Goal: Transaction & Acquisition: Purchase product/service

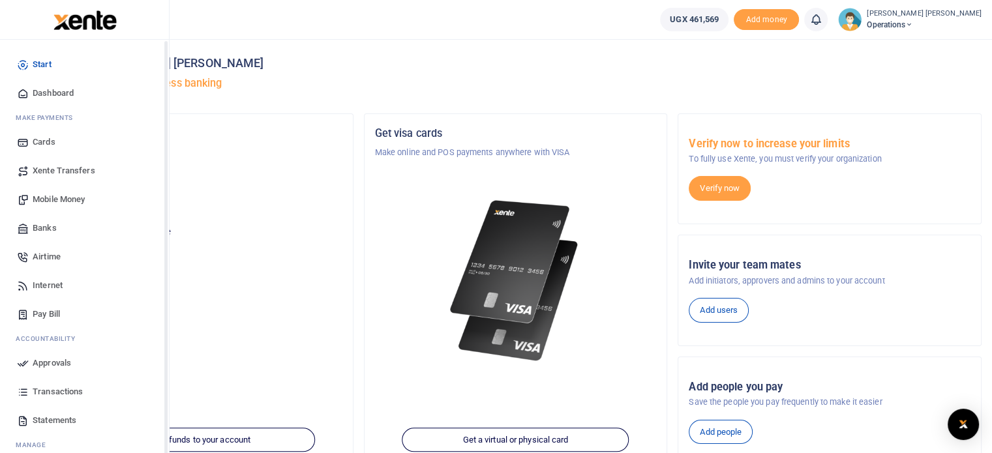
click at [34, 192] on link "Mobile Money" at bounding box center [84, 199] width 148 height 29
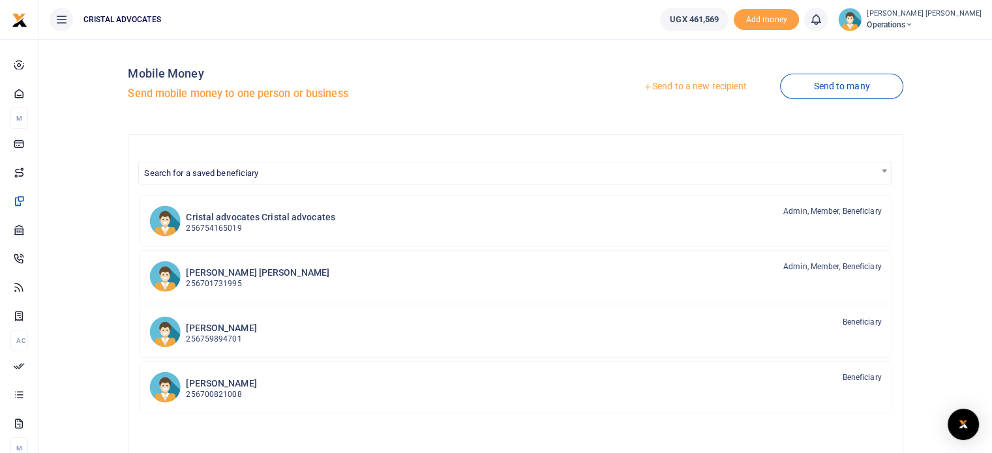
click at [674, 88] on link "Send to a new recipient" at bounding box center [695, 86] width 170 height 23
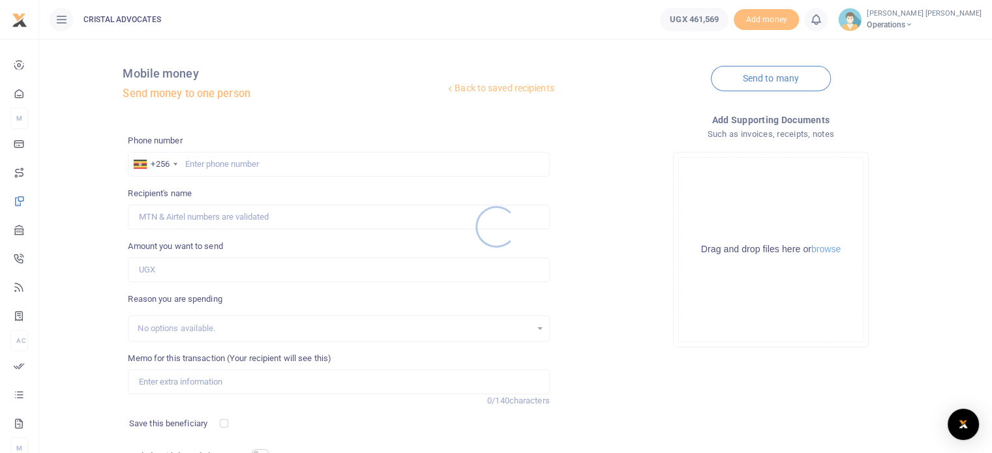
click at [218, 164] on div at bounding box center [496, 226] width 992 height 453
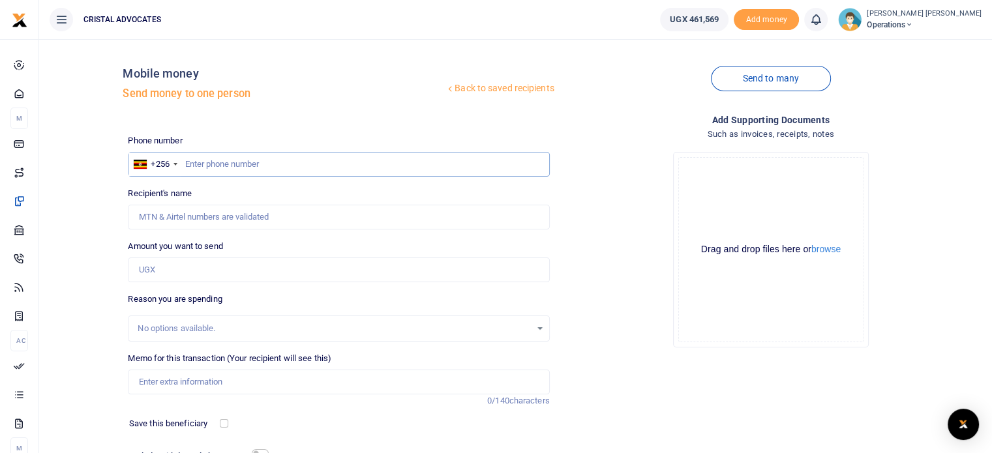
click at [201, 163] on input "text" at bounding box center [338, 164] width 421 height 25
paste input "706914297"
click at [194, 162] on input "706914297" at bounding box center [338, 164] width 421 height 25
click at [618, 260] on div "Drop your files here Drag and drop files here or browse Powered by Uppy" at bounding box center [770, 250] width 421 height 216
click at [304, 211] on input "Recipient's name" at bounding box center [338, 217] width 421 height 25
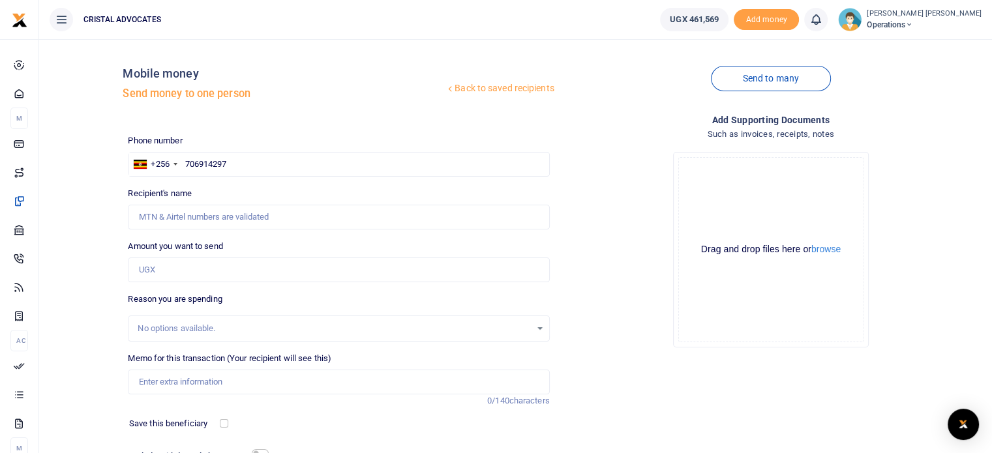
click at [117, 250] on div "Back to saved recipients Mobile money Send money to one person Send to many Pho…" at bounding box center [515, 285] width 942 height 471
click at [187, 166] on input "706914297" at bounding box center [338, 164] width 421 height 25
type input "0706914297"
type input "[PERSON_NAME]"
type input "7"
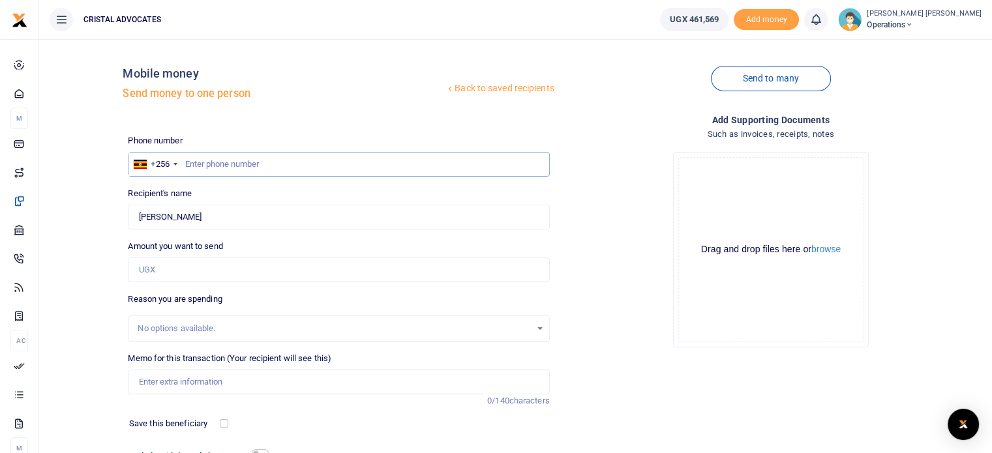
paste input "705326326"
click at [196, 170] on input "705326326" at bounding box center [338, 164] width 421 height 25
type input "0705326326"
click at [270, 140] on div "Phone number +256 [GEOGRAPHIC_DATA] [PHONE_NUMBER] Phone is required." at bounding box center [338, 155] width 421 height 42
type input "[PERSON_NAME]"
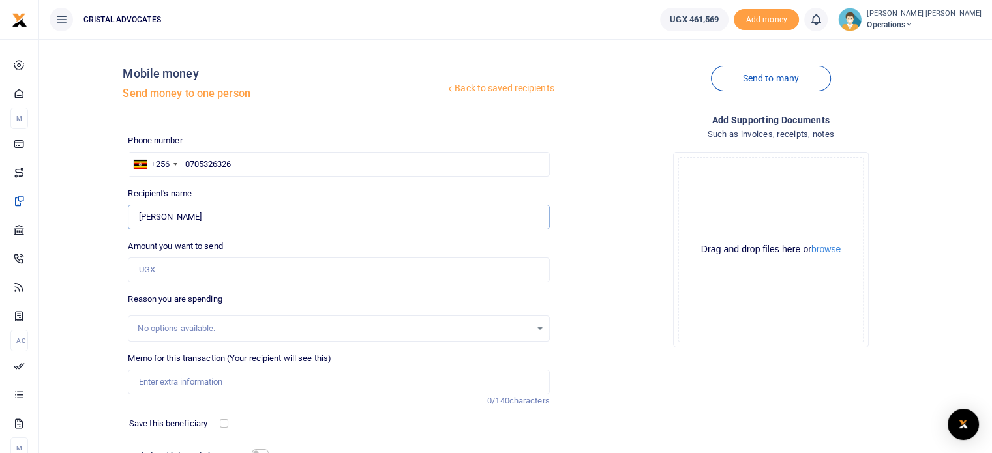
click at [235, 205] on input "Found" at bounding box center [338, 217] width 421 height 25
drag, startPoint x: 248, startPoint y: 168, endPoint x: 169, endPoint y: 158, distance: 79.4
click at [169, 158] on div "+256 Uganda [PHONE_NUMBER]" at bounding box center [338, 164] width 421 height 25
paste input "778171857"
click at [183, 166] on input "778171857" at bounding box center [338, 164] width 421 height 25
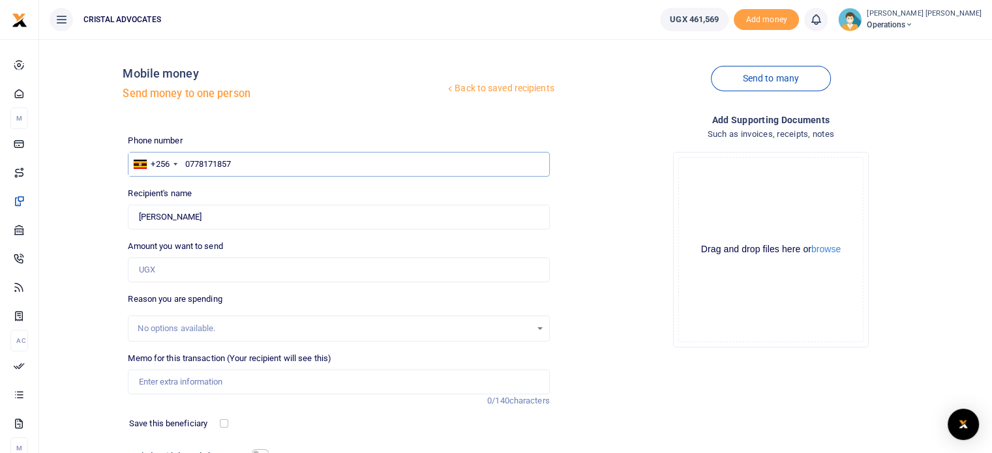
type input "0778171857"
type input "[PERSON_NAME]"
click at [211, 219] on input "Found" at bounding box center [338, 217] width 421 height 25
drag, startPoint x: 261, startPoint y: 166, endPoint x: 177, endPoint y: 165, distance: 84.1
click at [177, 165] on div "+256 [GEOGRAPHIC_DATA] [PHONE_NUMBER]" at bounding box center [338, 164] width 421 height 25
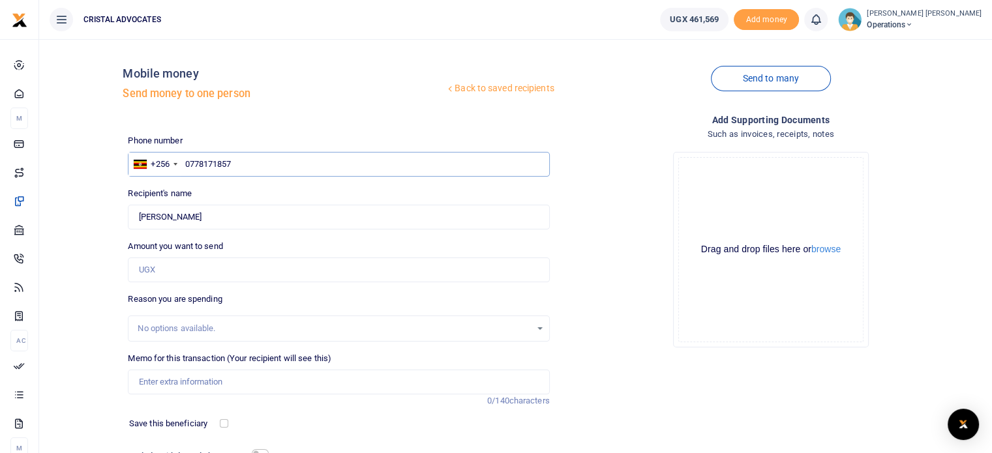
click at [203, 164] on input "0778171857" at bounding box center [338, 164] width 421 height 25
type input "7"
paste input "751331733"
click at [186, 171] on input "751331733" at bounding box center [338, 164] width 421 height 25
type input "0751331733"
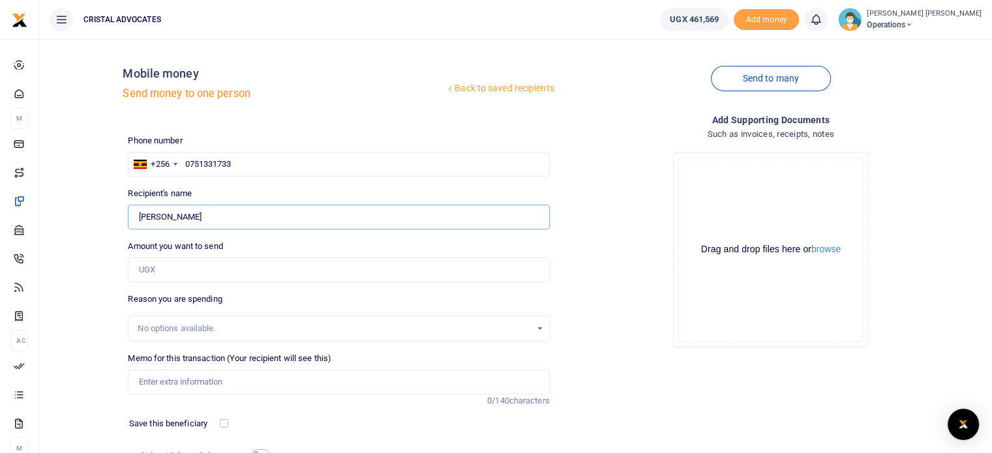
click at [204, 228] on input "Found" at bounding box center [338, 217] width 421 height 25
click at [222, 212] on input "Found" at bounding box center [338, 217] width 421 height 25
type input "[PERSON_NAME]"
